Goal: Task Accomplishment & Management: Use online tool/utility

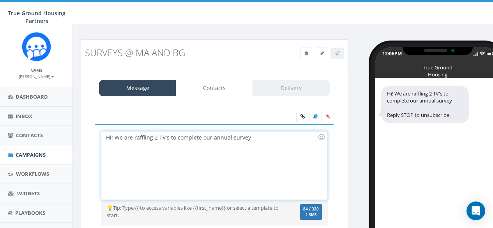
click at [220, 131] on div "Hi! We are raffling 2 TV's to complete our annual survey" at bounding box center [213, 165] width 225 height 68
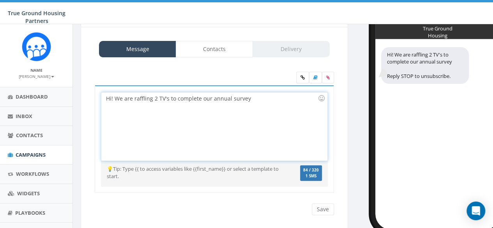
scroll to position [39, 0]
click at [271, 112] on div "Hi! We are raffling 2 TV's to complete our annual survey" at bounding box center [213, 126] width 225 height 68
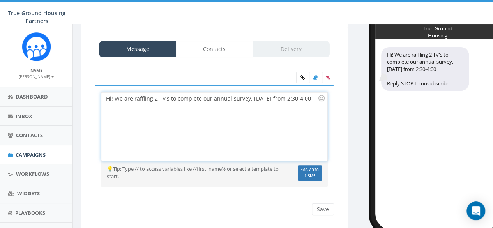
click at [283, 98] on div "Hi! We are raffling 2 TV's to complete our annual survey. Today from 2:30-4:00" at bounding box center [213, 126] width 225 height 68
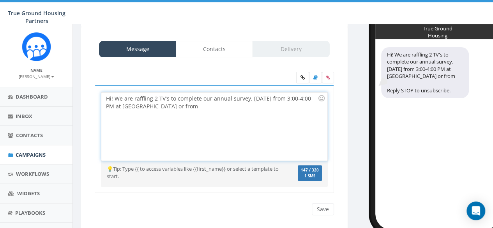
click at [245, 98] on div "Hi! We are raffling 2 TV's to complete our annual survey. Today from 3:00-4:00 …" at bounding box center [213, 126] width 225 height 68
click at [241, 104] on div "Hi! We are raffling 2 TV's to complete our annual survey. Today from 3:00-4:00 …" at bounding box center [213, 126] width 225 height 68
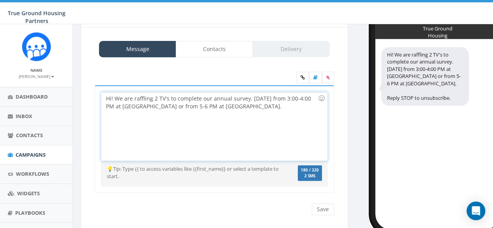
click at [290, 96] on div "Hi! We are raffling 2 TV's to complete our annual survey. Today from 3:00-4:00 …" at bounding box center [213, 126] width 225 height 68
click at [187, 97] on div "Hi! We are raffling 2 TV's to complete our annual survey. Today from 3-4 PM at …" at bounding box center [213, 126] width 225 height 68
click at [252, 95] on div "Hi! We are raffling 2 TV's to complete our annual survey. Today from 3-4 PM at …" at bounding box center [213, 126] width 225 height 68
click at [276, 95] on div "Hi! We are raffling 2 TV's to complete our annual survey. Today from 3-4 PM at …" at bounding box center [213, 126] width 225 height 68
click at [288, 104] on div "Hi! We are raffling 2 TV's to complete our annual survey. Today from 3-4 PM at …" at bounding box center [213, 126] width 225 height 68
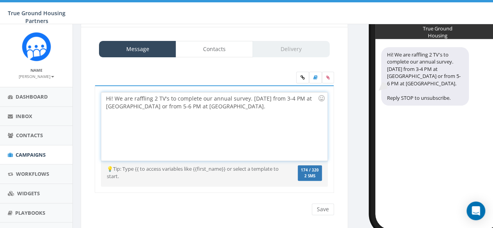
click at [290, 96] on div "Hi! We are raffling 2 TV's to complete our annual survey. Today from 3-4 PM at …" at bounding box center [213, 126] width 225 height 68
drag, startPoint x: 289, startPoint y: 108, endPoint x: 223, endPoint y: 109, distance: 66.6
click at [289, 108] on div "Hi! We are raffling 2 TV's to complete our annual survey. Today from 3-4 PM at …" at bounding box center [213, 126] width 225 height 68
click at [167, 97] on div "Hi! We are raffling 2 TV's to complete our annual survey. Today from 3-4 PM at …" at bounding box center [213, 126] width 225 height 68
click at [120, 106] on div "Hi! We are raffling 2 $75 gift cards to complete our annual survey. Today from …" at bounding box center [213, 126] width 225 height 68
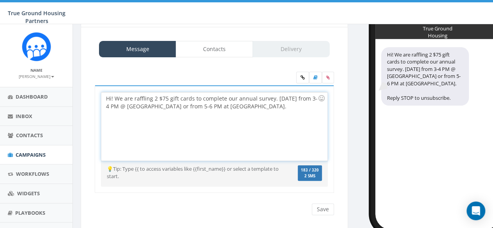
click at [164, 107] on div "Hi! We are raffling 2 $75 gift cards to complete our annual survey. Today from …" at bounding box center [213, 126] width 225 height 68
click at [244, 107] on div "Hi! We are raffling 2 $75 gift cards to complete our annual survey. Today from …" at bounding box center [213, 126] width 225 height 68
click at [200, 106] on div "Hi! We are raffling 2 $75 gift cards to complete our annual survey. Today from …" at bounding box center [213, 126] width 225 height 68
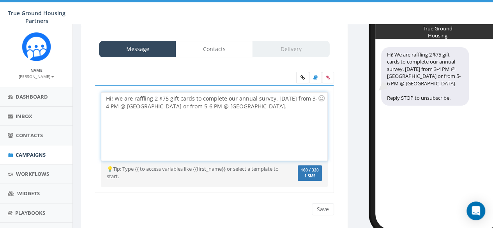
click at [241, 105] on div "Hi! We are raffling 2 $75 gift cards to complete our annual survey. Today from …" at bounding box center [213, 126] width 225 height 68
drag, startPoint x: 115, startPoint y: 99, endPoint x: 104, endPoint y: 99, distance: 10.5
click at [104, 100] on div "Hi! We are raffling 2 $75 gift cards to complete our annual survey. Today from …" at bounding box center [213, 126] width 225 height 68
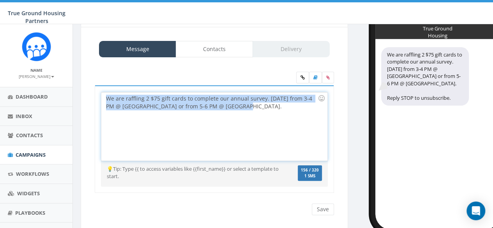
drag, startPoint x: 241, startPoint y: 107, endPoint x: 77, endPoint y: 93, distance: 164.5
click at [77, 93] on div "Surveys @ MA and BG Test Message Status: Message Contacts Delivery Hi! We are r…" at bounding box center [214, 119] width 279 height 239
copy div "We are raffling 2 $75 gift cards to complete our annual survey. Today from 3-4 …"
click at [234, 108] on div "We are raffling 2 $75 gift cards to complete our annual survey. Today from 3-4 …" at bounding box center [213, 126] width 225 height 68
drag, startPoint x: 233, startPoint y: 106, endPoint x: 88, endPoint y: 95, distance: 145.7
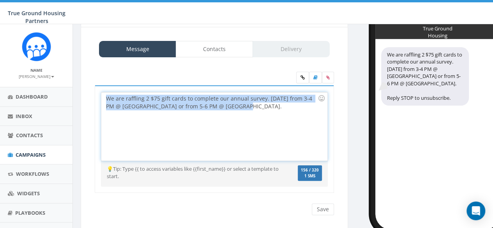
click at [88, 95] on div "Hi! We are raffling 2 TV's to complete our annual survey. Today from 3:00-4:00 …" at bounding box center [214, 143] width 255 height 159
copy div "We are raffling 2 $75 gift cards to complete our annual survey. Today from 3-4 …"
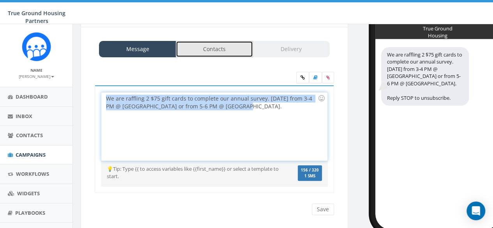
click at [213, 53] on link "Contacts" at bounding box center [214, 49] width 77 height 16
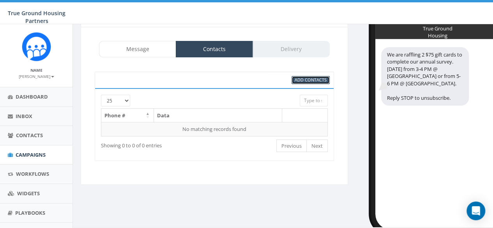
click at [318, 81] on span "Add Contacts" at bounding box center [310, 80] width 32 height 6
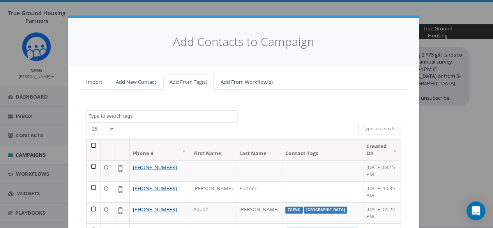
click at [135, 123] on div at bounding box center [244, 131] width 218 height 16
click at [134, 117] on textarea "Search" at bounding box center [162, 116] width 149 height 7
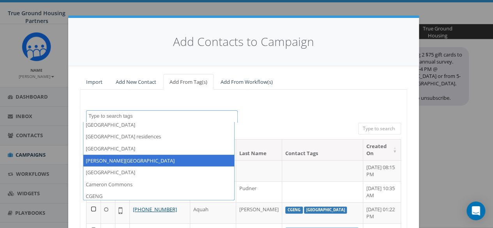
select select "[PERSON_NAME][GEOGRAPHIC_DATA]"
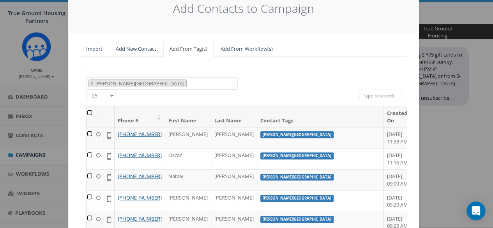
scroll to position [72, 0]
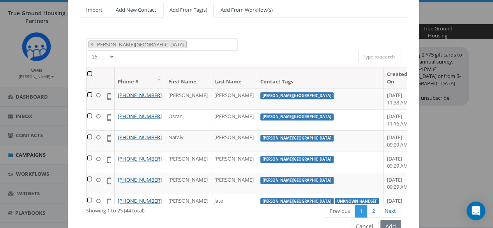
click at [88, 74] on th at bounding box center [89, 77] width 7 height 21
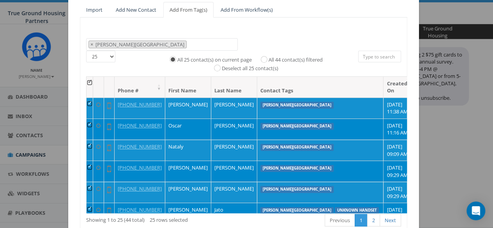
click at [268, 59] on label "All 44 contact(s) filtered" at bounding box center [295, 60] width 54 height 8
click at [263, 59] on input "All 44 contact(s) filtered" at bounding box center [265, 58] width 5 height 5
radio input "true"
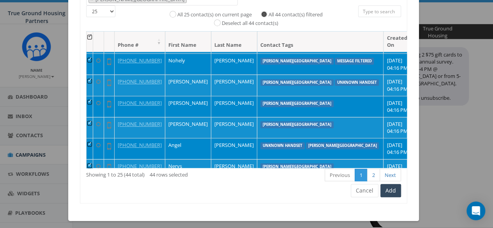
scroll to position [120, 0]
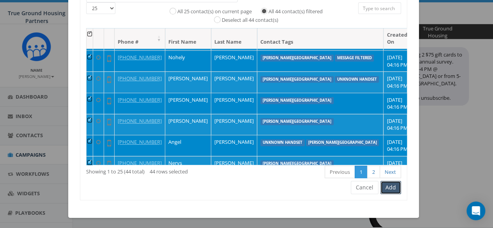
click at [393, 190] on button "Add" at bounding box center [390, 187] width 21 height 13
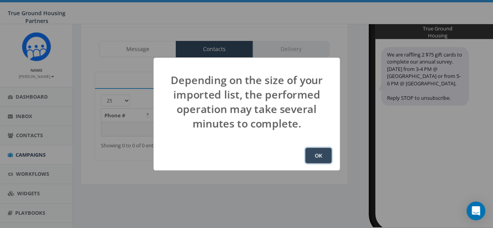
click at [320, 154] on button "OK" at bounding box center [318, 156] width 26 height 16
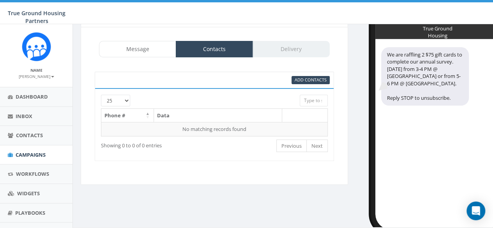
scroll to position [53, 0]
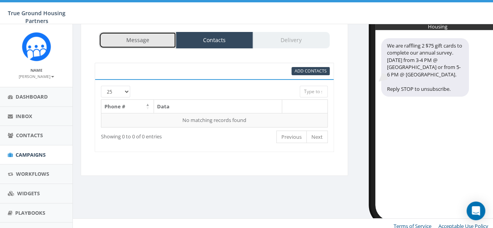
click at [140, 45] on link "Message" at bounding box center [137, 40] width 77 height 16
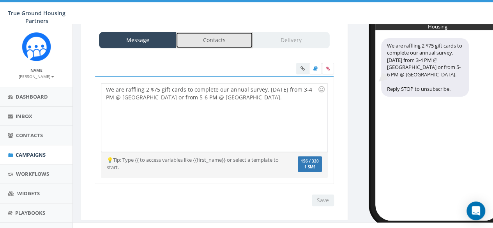
click at [217, 42] on link "Contacts" at bounding box center [214, 40] width 77 height 16
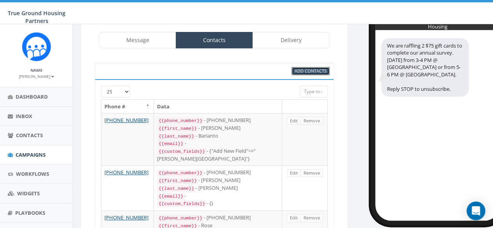
click at [318, 72] on span "Add Contacts" at bounding box center [310, 71] width 32 height 6
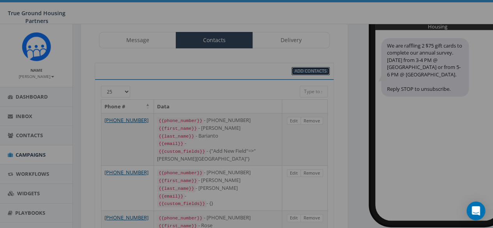
select select
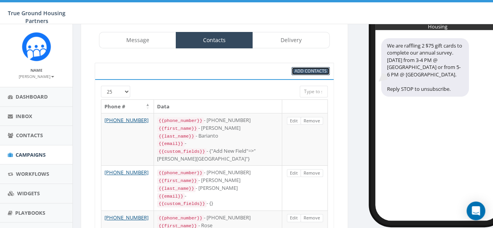
click at [300, 69] on span "Add Contacts" at bounding box center [310, 71] width 32 height 6
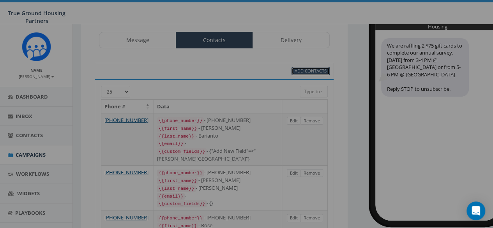
select select
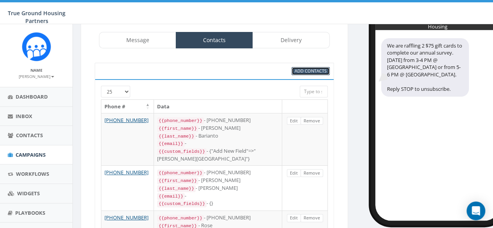
click at [320, 70] on span "Add Contacts" at bounding box center [310, 71] width 32 height 6
select select
click at [322, 73] on link "Add Contacts" at bounding box center [310, 71] width 38 height 8
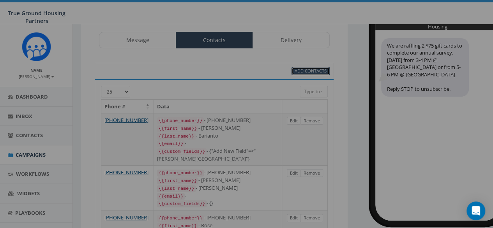
select select
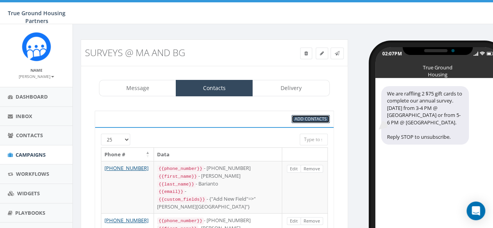
click at [322, 116] on span "Add Contacts" at bounding box center [310, 119] width 32 height 6
select select
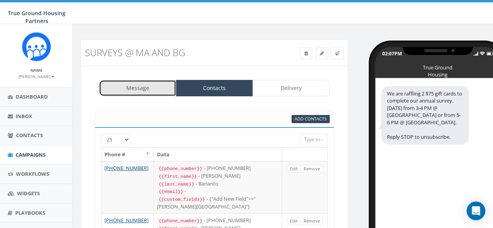
click at [143, 82] on link "Message" at bounding box center [137, 88] width 77 height 16
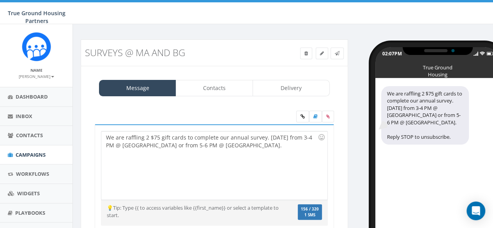
click at [155, 140] on div "We are raffling 2 $75 gift cards to complete our annual survey. Today from 3-4 …" at bounding box center [213, 165] width 225 height 68
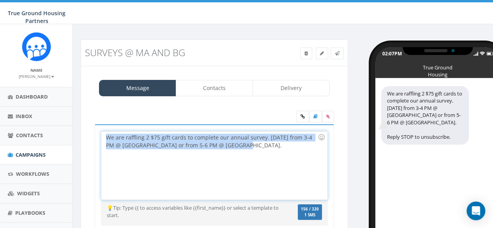
click at [155, 140] on div "We are raffling 2 $75 gift cards to complete our annual survey. Today from 3-4 …" at bounding box center [213, 165] width 225 height 68
copy div "We are raffling 2 $75 gift cards to complete our annual survey. Today from 3-4 …"
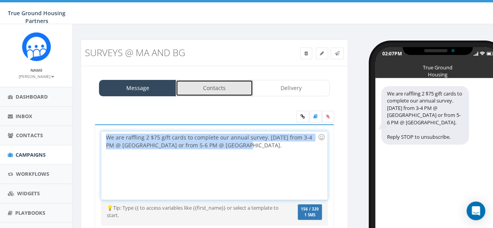
click at [235, 92] on link "Contacts" at bounding box center [214, 88] width 77 height 16
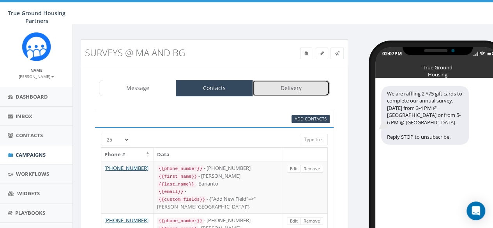
click at [280, 83] on link "Delivery" at bounding box center [290, 88] width 77 height 16
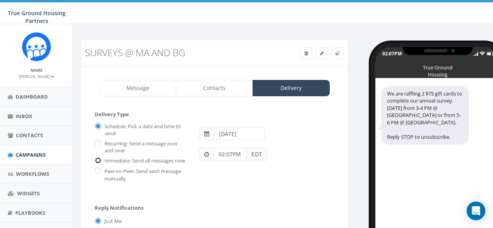
click at [97, 160] on input "Immediate: Send all messages now" at bounding box center [97, 160] width 5 height 5
radio input "true"
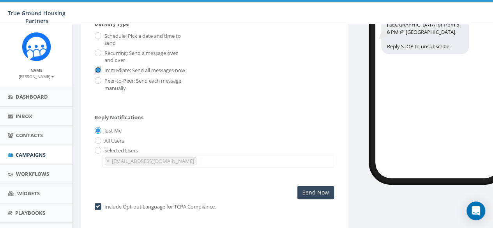
scroll to position [78, 0]
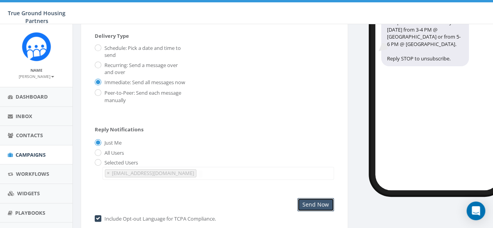
click at [318, 202] on input "Send Now" at bounding box center [315, 204] width 37 height 13
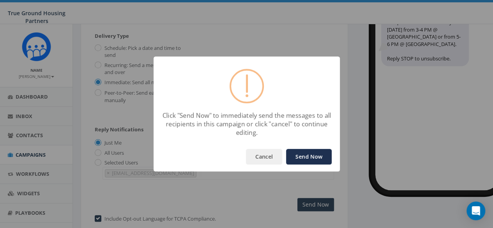
click at [313, 157] on button "Send Now" at bounding box center [309, 157] width 46 height 16
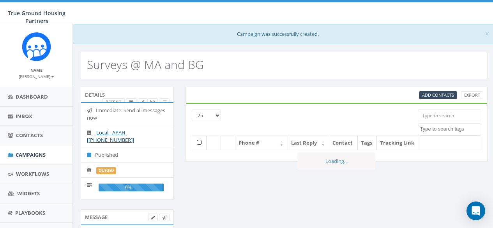
select select
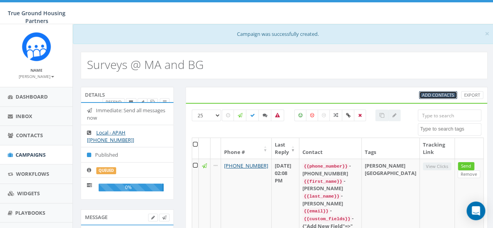
click at [433, 93] on span "Add Contacts" at bounding box center [438, 95] width 32 height 6
select select
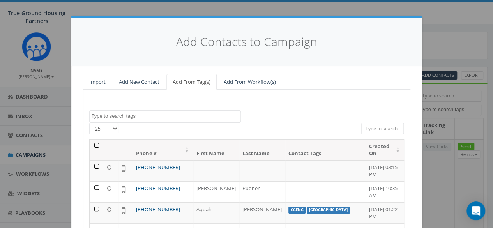
click at [445, 36] on div "Add Contacts to Campaign Import Add New Contact Add From Tag(s) Add From Workfl…" at bounding box center [246, 114] width 493 height 228
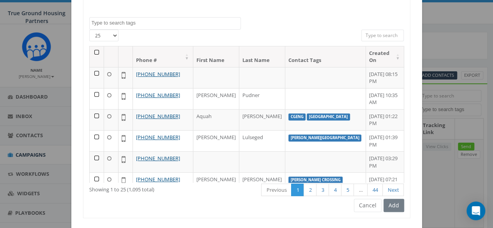
scroll to position [111, 0]
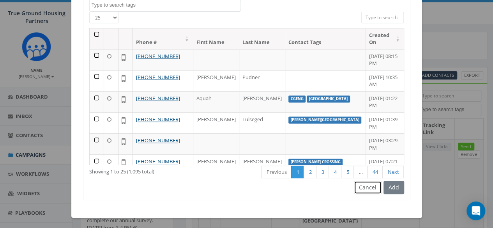
click at [372, 185] on button "Cancel" at bounding box center [368, 187] width 28 height 13
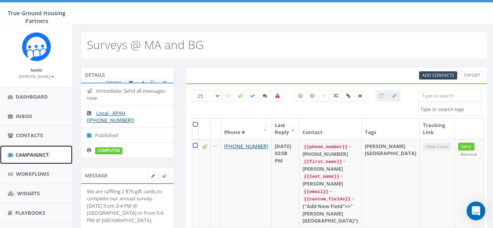
click at [21, 153] on span "Campaigns" at bounding box center [31, 154] width 30 height 7
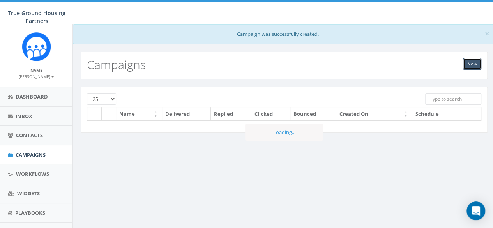
click at [476, 65] on link "New" at bounding box center [472, 64] width 18 height 12
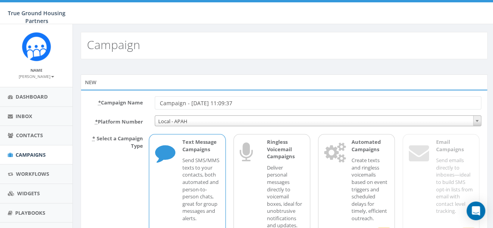
click at [182, 104] on input "Campaign - [DATE] 11:09:37" at bounding box center [318, 102] width 326 height 13
click at [182, 104] on input "Campaign - 09/29/2025, 11:09:37" at bounding box center [318, 102] width 326 height 13
type input "Surveys @ [GEOGRAPHIC_DATA]"
click at [144, 91] on div "* Campaign Name Surveys @ MA * Platform Number Local - APAH Local - APAH * Sele…" at bounding box center [284, 184] width 406 height 189
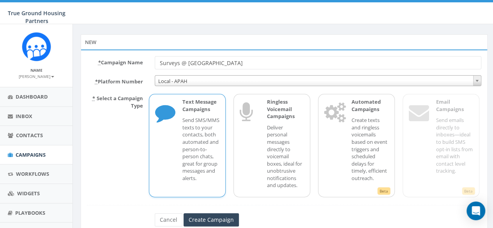
scroll to position [67, 0]
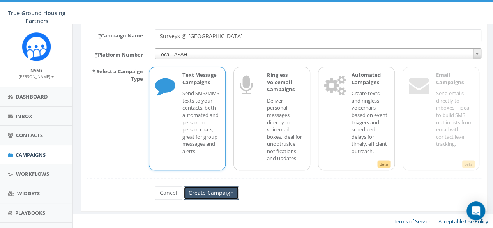
click at [217, 198] on input "Create Campaign" at bounding box center [210, 192] width 55 height 13
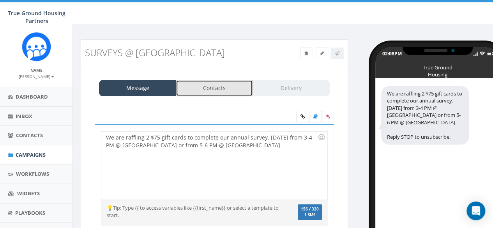
click at [212, 90] on link "Contacts" at bounding box center [214, 88] width 77 height 16
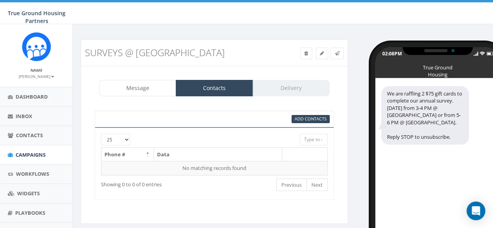
click at [290, 119] on div "Add Contacts" at bounding box center [255, 119] width 162 height 8
click at [295, 119] on span "Add Contacts" at bounding box center [310, 119] width 32 height 6
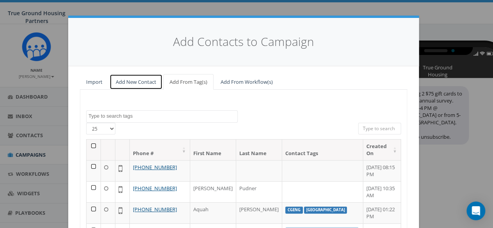
click at [143, 82] on link "Add New Contact" at bounding box center [135, 82] width 53 height 16
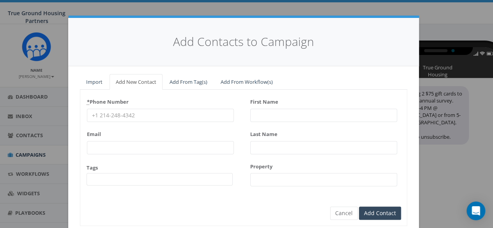
click at [139, 115] on input "* Phone Number" at bounding box center [160, 115] width 147 height 13
click at [185, 83] on link "Add From Tag(s)" at bounding box center [188, 82] width 50 height 16
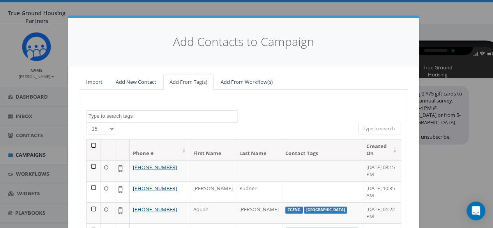
click at [150, 123] on div at bounding box center [244, 131] width 218 height 16
click at [143, 117] on textarea "Search" at bounding box center [162, 116] width 149 height 7
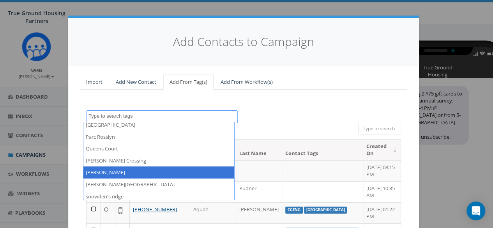
scroll to position [428, 0]
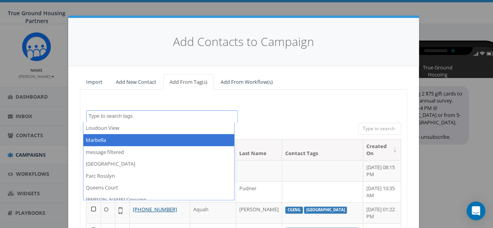
select select "Marbella"
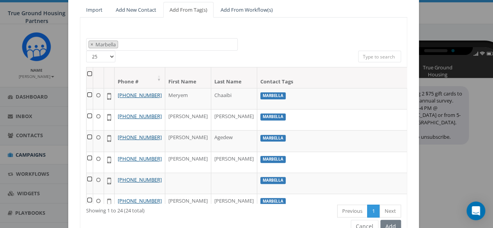
scroll to position [33, 0]
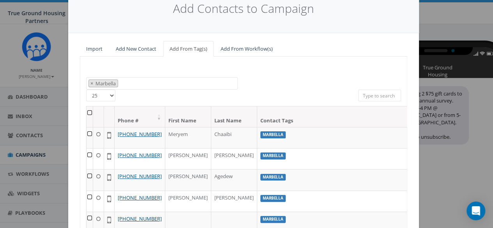
click at [90, 109] on th at bounding box center [89, 116] width 7 height 21
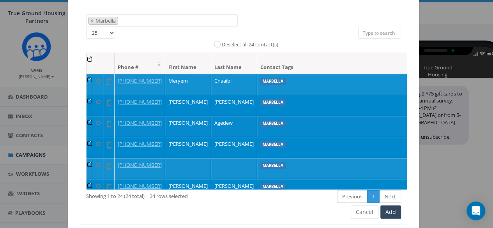
scroll to position [120, 0]
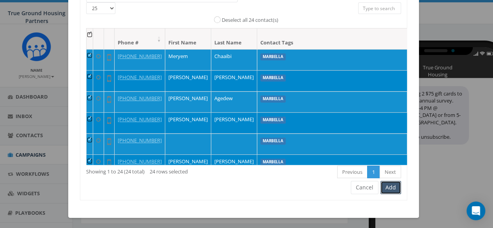
click at [382, 185] on button "Add" at bounding box center [390, 187] width 21 height 13
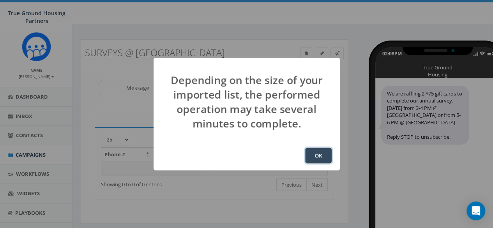
click at [306, 150] on button "OK" at bounding box center [318, 156] width 26 height 16
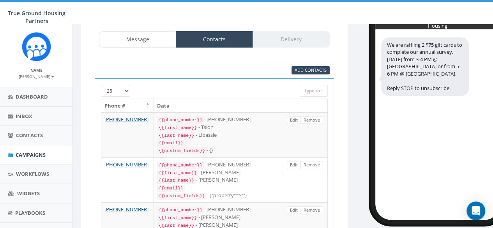
click at [278, 43] on div "Message Contacts Delivery" at bounding box center [214, 39] width 230 height 16
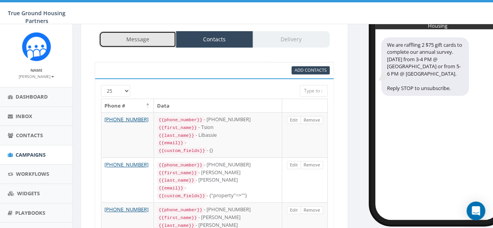
drag, startPoint x: 170, startPoint y: 43, endPoint x: 199, endPoint y: 40, distance: 29.8
click at [170, 43] on link "Message" at bounding box center [137, 39] width 77 height 16
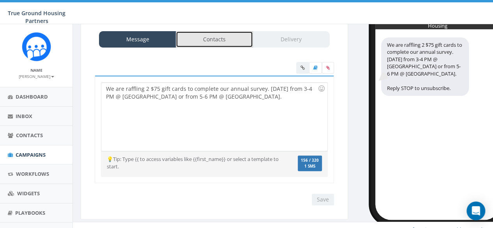
click at [200, 40] on link "Contacts" at bounding box center [214, 39] width 77 height 16
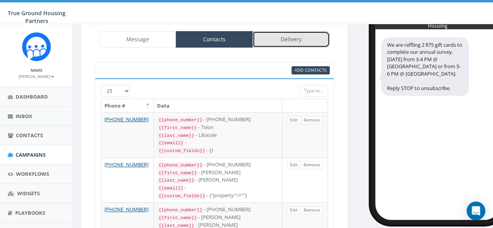
click at [289, 42] on link "Delivery" at bounding box center [290, 39] width 77 height 16
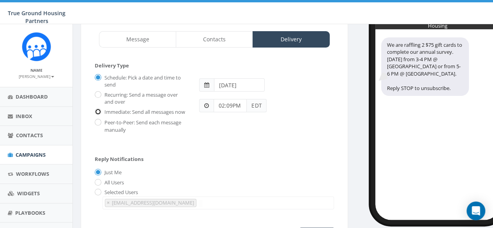
click at [98, 110] on input "Immediate: Send all messages now" at bounding box center [97, 112] width 5 height 5
radio input "true"
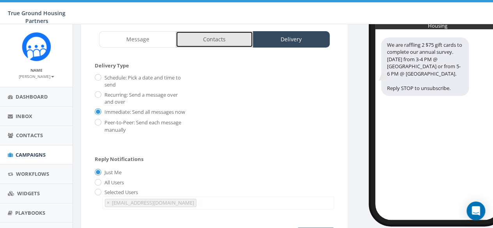
click at [223, 31] on link "Contacts" at bounding box center [214, 39] width 77 height 16
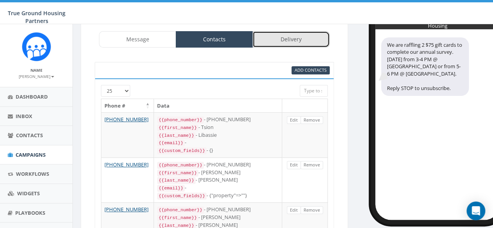
click at [294, 42] on link "Delivery" at bounding box center [290, 39] width 77 height 16
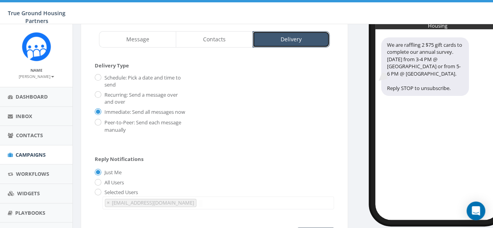
scroll to position [117, 0]
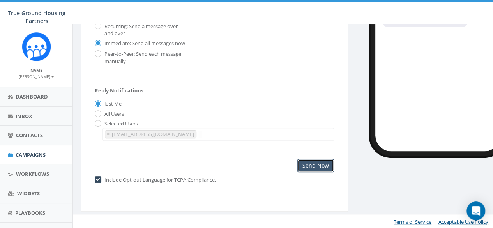
click at [320, 168] on input "Send Now" at bounding box center [315, 165] width 37 height 13
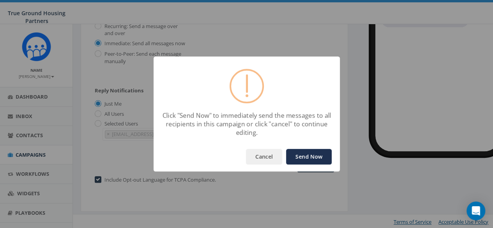
click at [308, 162] on button "Send Now" at bounding box center [309, 157] width 46 height 16
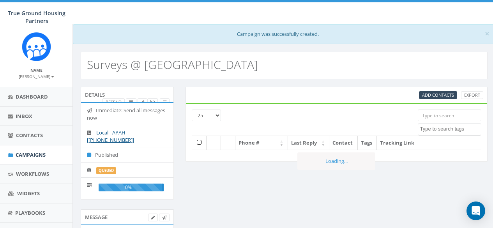
select select
